Goal: Task Accomplishment & Management: Use online tool/utility

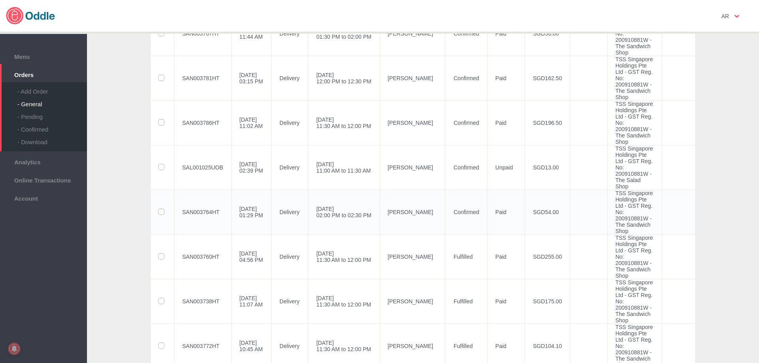
scroll to position [356, 0]
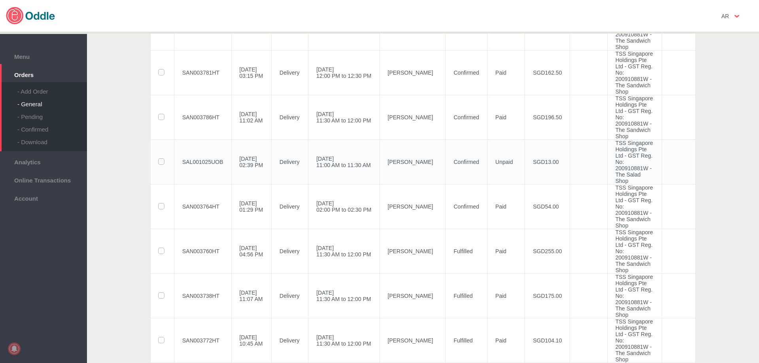
click at [208, 184] on td "SAL001025UOB" at bounding box center [202, 162] width 57 height 45
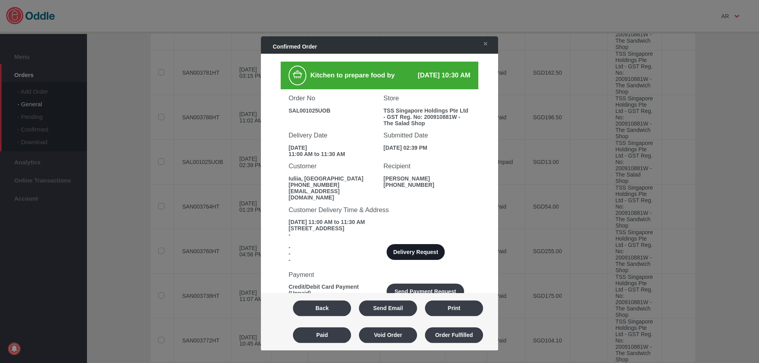
click at [435, 253] on button "Delivery Request" at bounding box center [416, 253] width 58 height 16
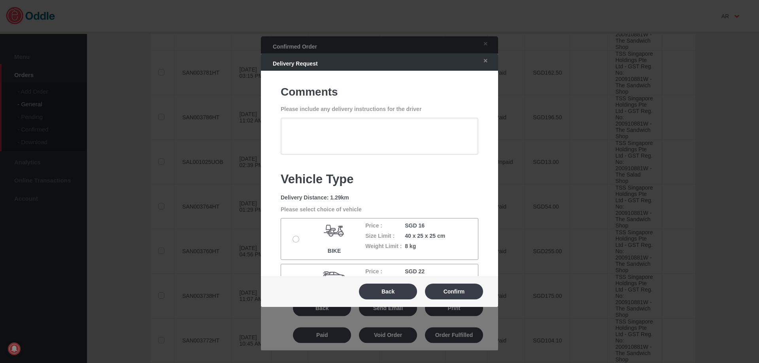
click at [296, 239] on label at bounding box center [297, 239] width 8 height 6
click at [0, 0] on input "radio" at bounding box center [0, 0] width 0 height 0
click at [467, 289] on button "Confirm" at bounding box center [454, 292] width 58 height 16
type textarea "Can do a quick parking at [GEOGRAPHIC_DATA]. We are just beside this street, fa…"
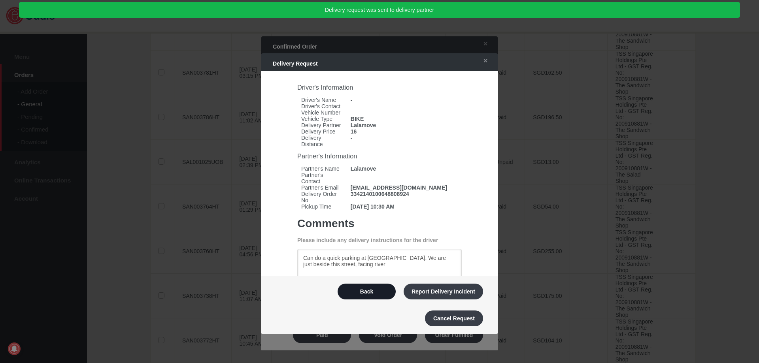
click at [356, 290] on button "Back" at bounding box center [367, 292] width 58 height 16
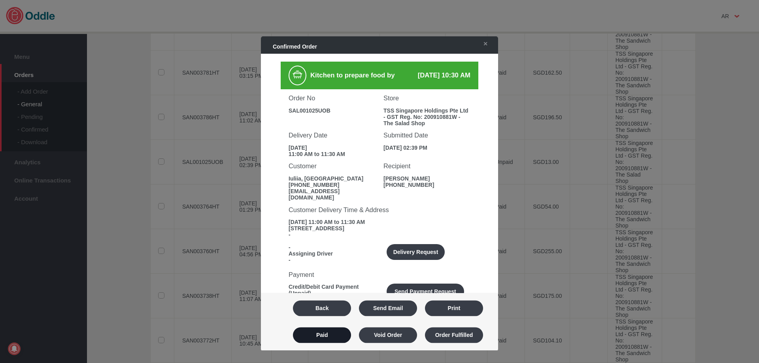
click at [325, 336] on button "Paid" at bounding box center [322, 335] width 58 height 16
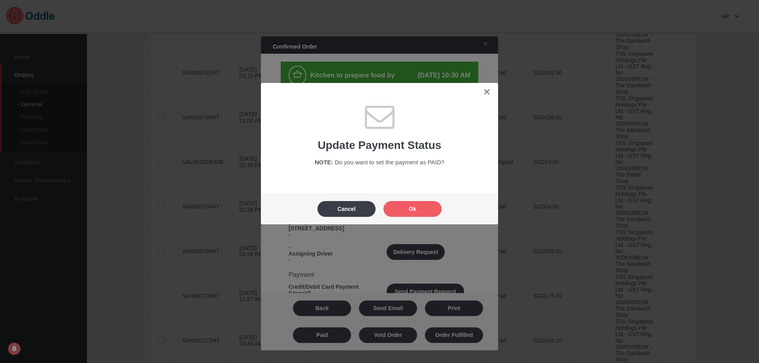
click at [417, 209] on button "Ok" at bounding box center [413, 209] width 58 height 16
